Goal: Task Accomplishment & Management: Manage account settings

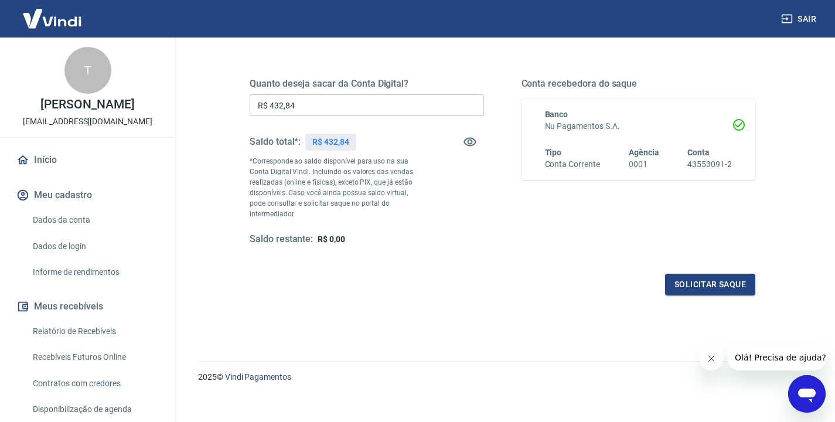
scroll to position [190, 0]
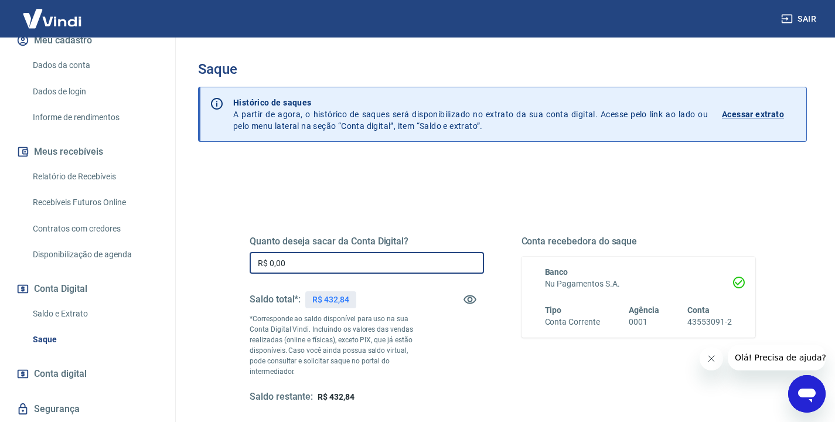
click at [301, 264] on input "R$ 0,00" at bounding box center [367, 263] width 234 height 22
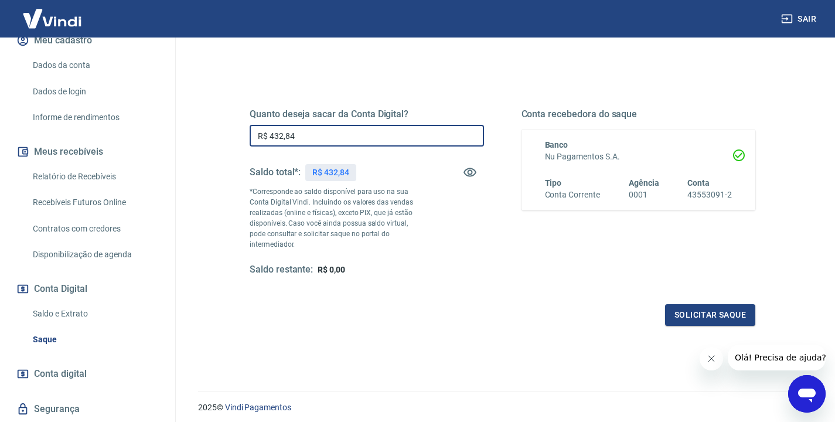
scroll to position [158, 0]
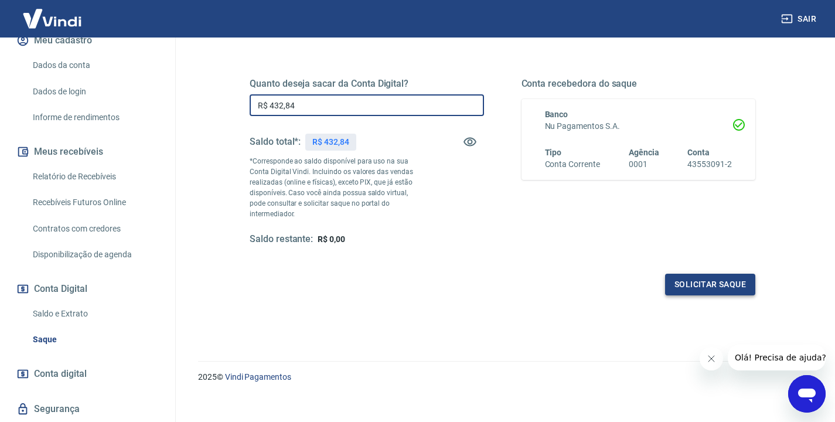
type input "R$ 432,84"
click at [716, 275] on button "Solicitar saque" at bounding box center [710, 285] width 90 height 22
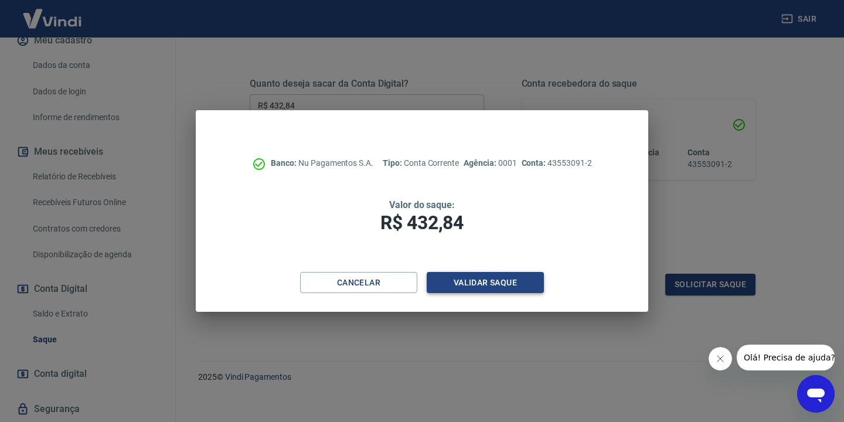
click at [481, 281] on button "Validar saque" at bounding box center [484, 283] width 117 height 22
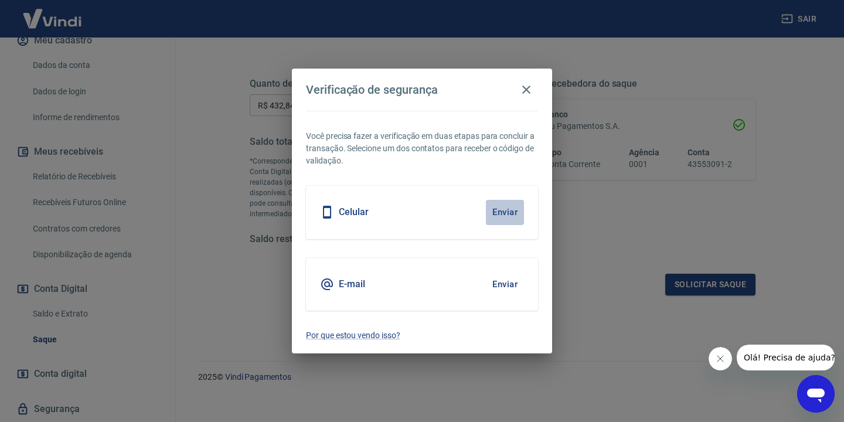
click at [511, 218] on button "Enviar" at bounding box center [505, 212] width 38 height 25
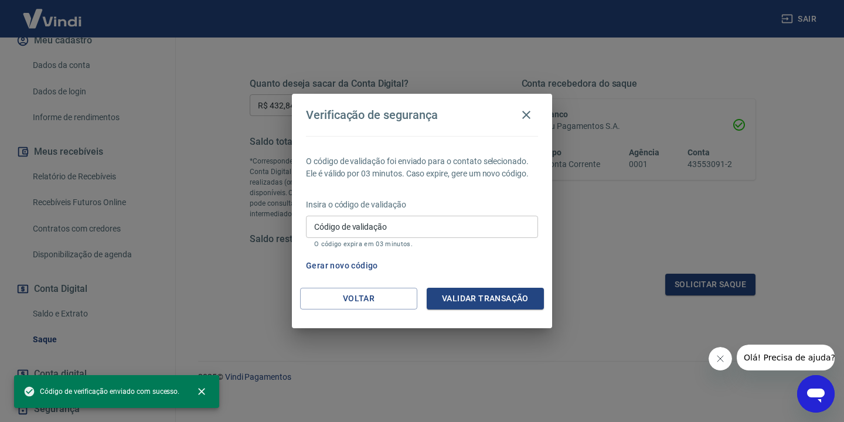
click at [469, 231] on input "Código de validação" at bounding box center [422, 227] width 232 height 22
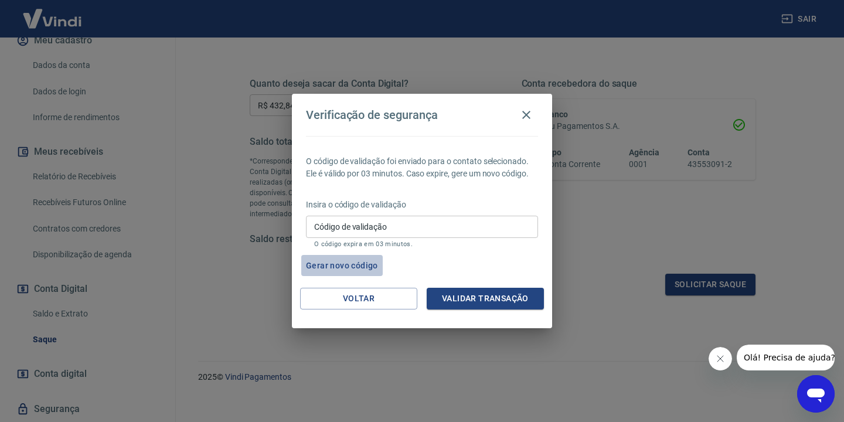
click at [357, 268] on button "Gerar novo código" at bounding box center [341, 266] width 81 height 22
click at [363, 268] on button "Gerar novo código" at bounding box center [341, 266] width 81 height 22
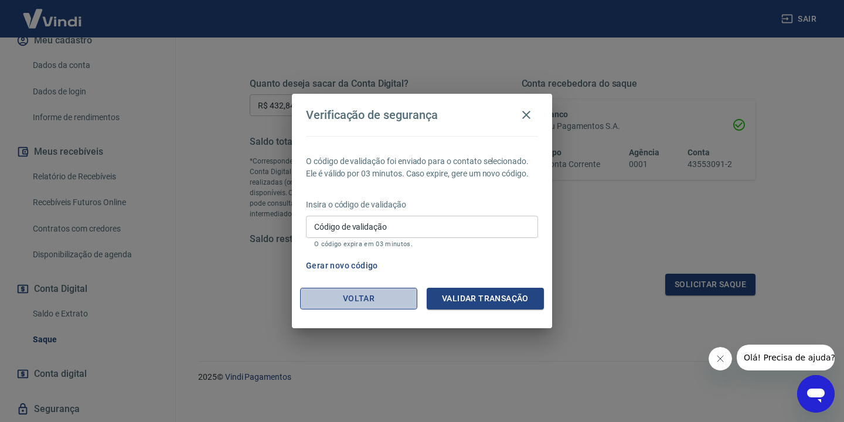
click at [368, 307] on button "Voltar" at bounding box center [358, 299] width 117 height 22
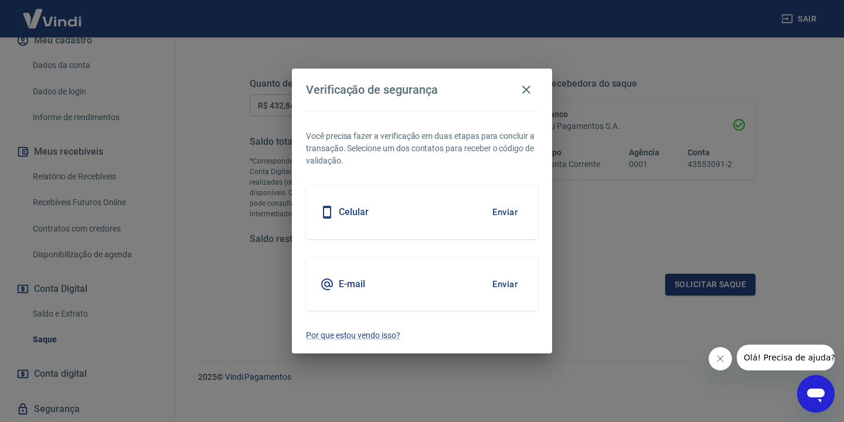
click at [511, 285] on button "Enviar" at bounding box center [505, 284] width 38 height 25
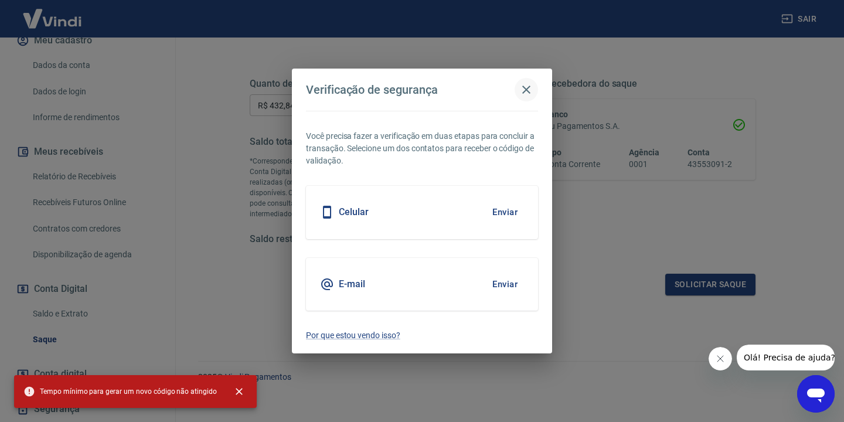
click at [527, 93] on icon "button" at bounding box center [526, 90] width 14 height 14
